Goal: Task Accomplishment & Management: Complete application form

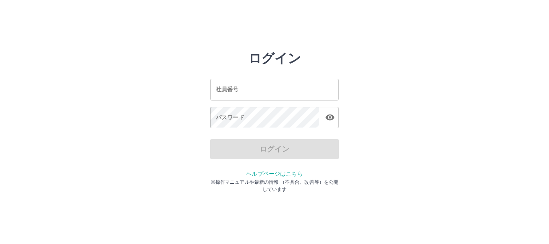
drag, startPoint x: 0, startPoint y: 0, endPoint x: 225, endPoint y: 94, distance: 243.9
click at [225, 94] on input "社員番号" at bounding box center [274, 89] width 129 height 21
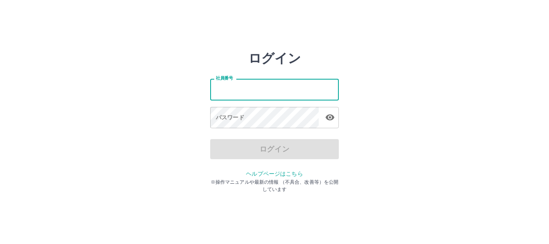
type input "*******"
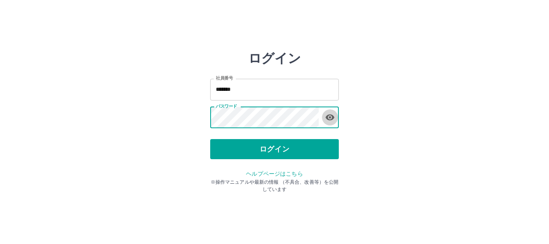
click at [326, 117] on icon "button" at bounding box center [329, 118] width 9 height 6
click at [326, 117] on icon "button" at bounding box center [329, 118] width 9 height 8
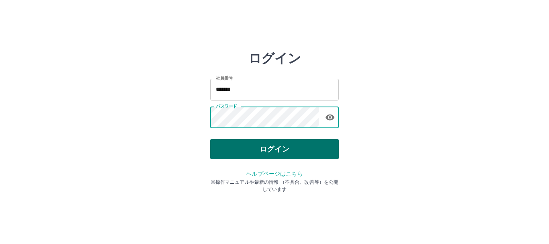
click at [274, 149] on button "ログイン" at bounding box center [274, 149] width 129 height 20
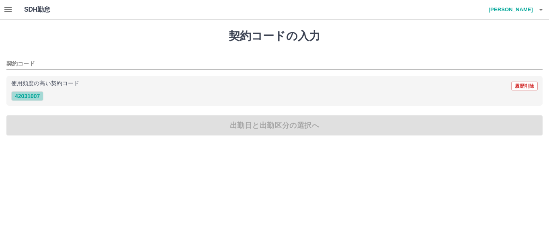
click at [30, 98] on button "42031007" at bounding box center [27, 96] width 32 height 10
type input "********"
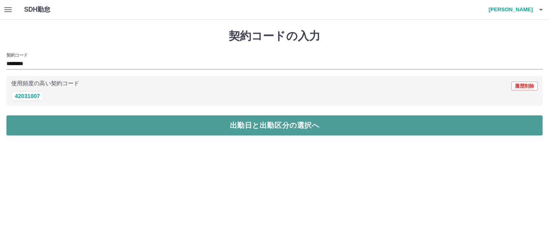
click at [234, 125] on button "出勤日と出勤区分の選択へ" at bounding box center [274, 125] width 536 height 20
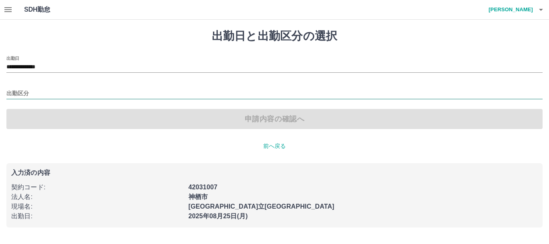
click at [12, 90] on input "出勤区分" at bounding box center [274, 94] width 536 height 10
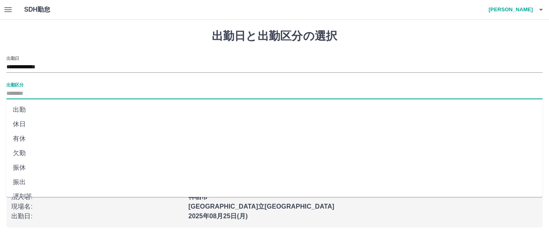
click at [22, 107] on li "出勤" at bounding box center [274, 109] width 536 height 14
type input "**"
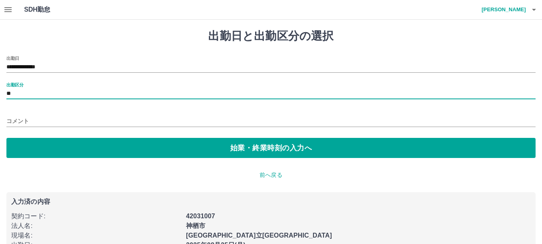
scroll to position [22, 0]
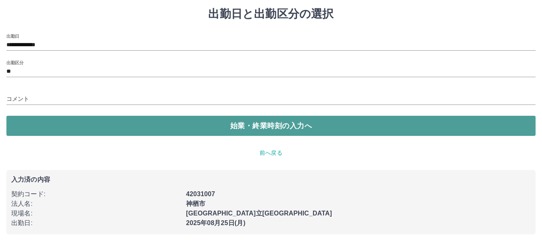
click at [276, 119] on button "始業・終業時刻の入力へ" at bounding box center [270, 126] width 529 height 20
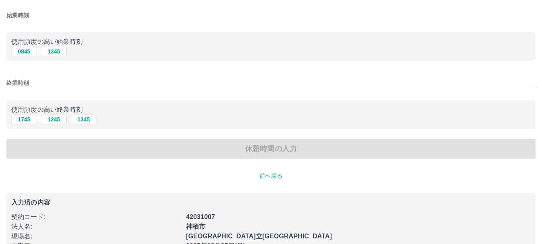
scroll to position [86, 0]
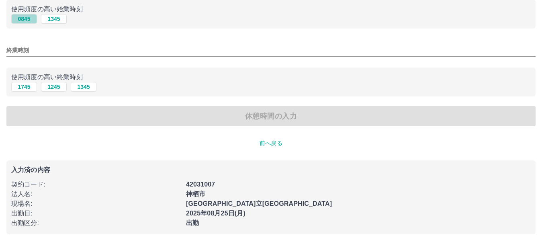
click at [27, 18] on button "0845" at bounding box center [24, 19] width 26 height 10
type input "****"
click at [29, 85] on button "1745" at bounding box center [24, 87] width 26 height 10
type input "****"
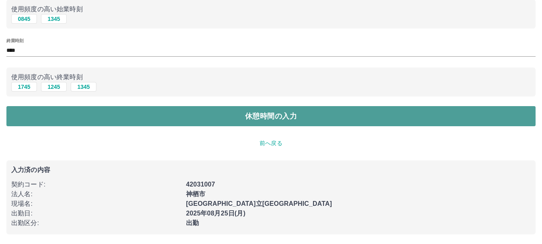
click at [284, 118] on button "休憩時間の入力" at bounding box center [270, 116] width 529 height 20
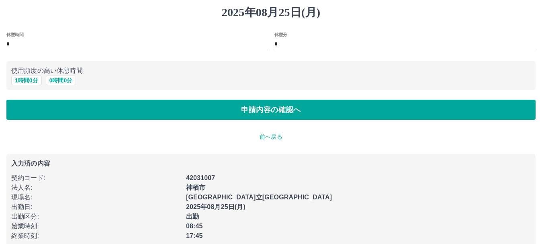
scroll to position [37, 0]
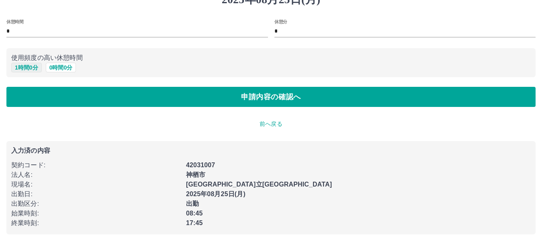
click at [24, 67] on button "1 時間 0 分" at bounding box center [26, 68] width 31 height 10
type input "*"
click at [30, 65] on button "1 時間 0 分" at bounding box center [26, 68] width 31 height 10
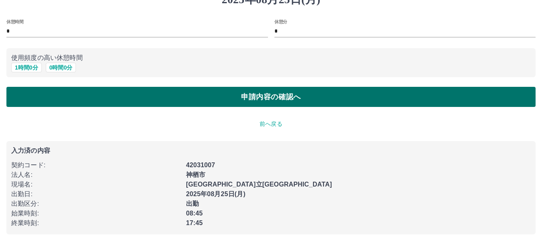
click at [262, 94] on button "申請内容の確認へ" at bounding box center [270, 97] width 529 height 20
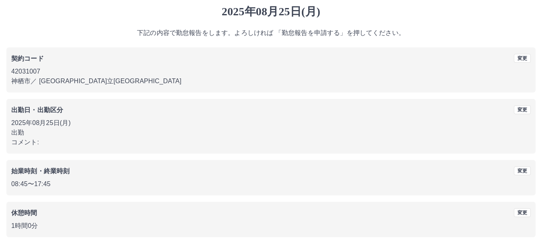
scroll to position [57, 0]
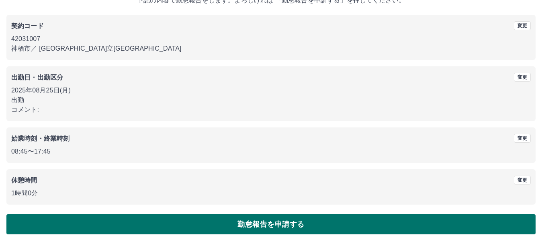
click at [262, 220] on button "勤怠報告を申請する" at bounding box center [270, 224] width 529 height 20
